Goal: Register for event/course

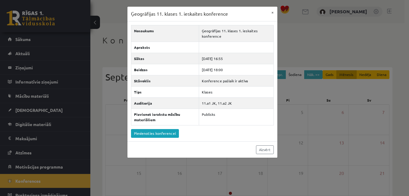
click at [298, 129] on div "Ģeogrāfijas 11. klases 1. ieskaites konference × Nosaukums Ģeogrāfijas 11. klas…" at bounding box center [204, 98] width 409 height 196
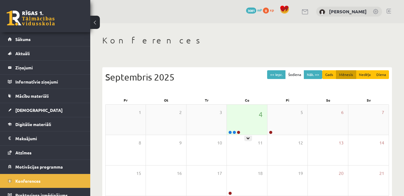
click at [250, 116] on div "4" at bounding box center [247, 119] width 40 height 30
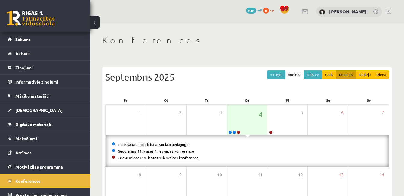
click at [191, 157] on link "Krievu valodas 11. klases 1. ieskaites konference" at bounding box center [158, 157] width 81 height 5
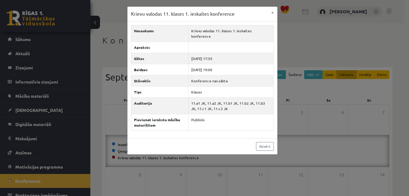
click at [297, 137] on div "Krievu valodas 11. klases 1. ieskaites konference × Nosaukums Krievu valodas 11…" at bounding box center [204, 98] width 409 height 196
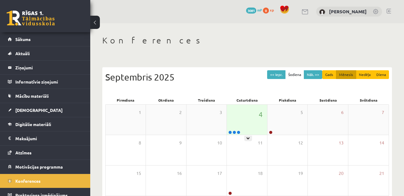
click at [237, 115] on div "4" at bounding box center [247, 119] width 40 height 30
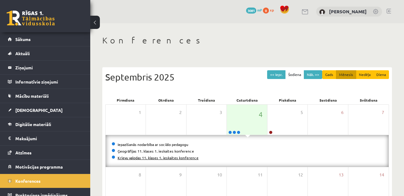
click at [190, 156] on link "Krievu valodas 11. klases 1. ieskaites konference" at bounding box center [158, 157] width 81 height 5
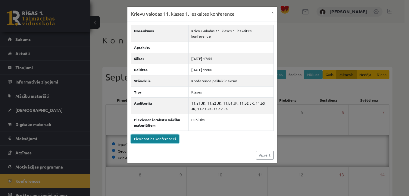
click at [164, 134] on link "Pievienoties konferencei" at bounding box center [155, 138] width 48 height 9
